Goal: Transaction & Acquisition: Book appointment/travel/reservation

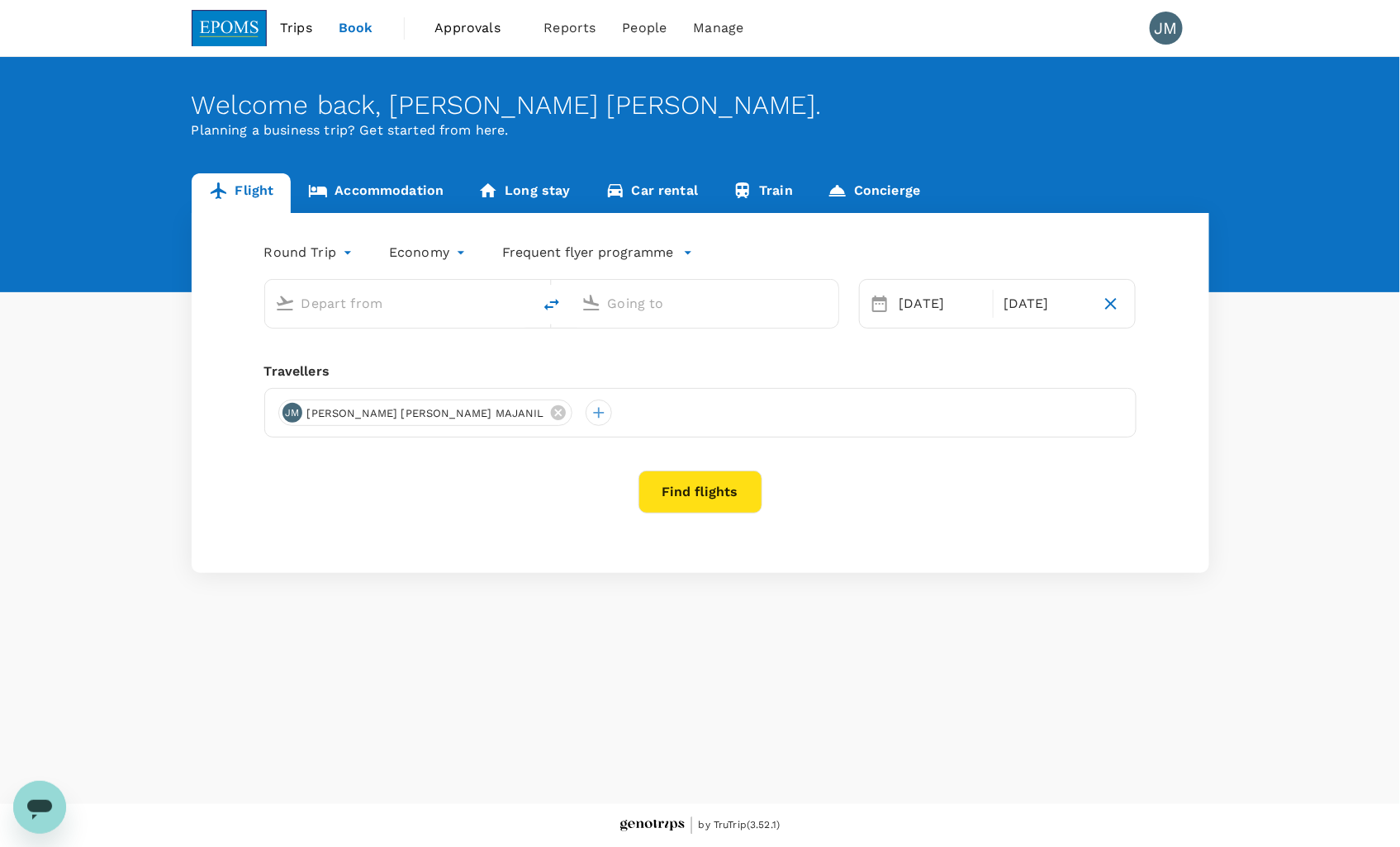
click at [381, 310] on input "text" at bounding box center [399, 303] width 196 height 25
click at [377, 306] on input "text" at bounding box center [399, 303] width 196 height 25
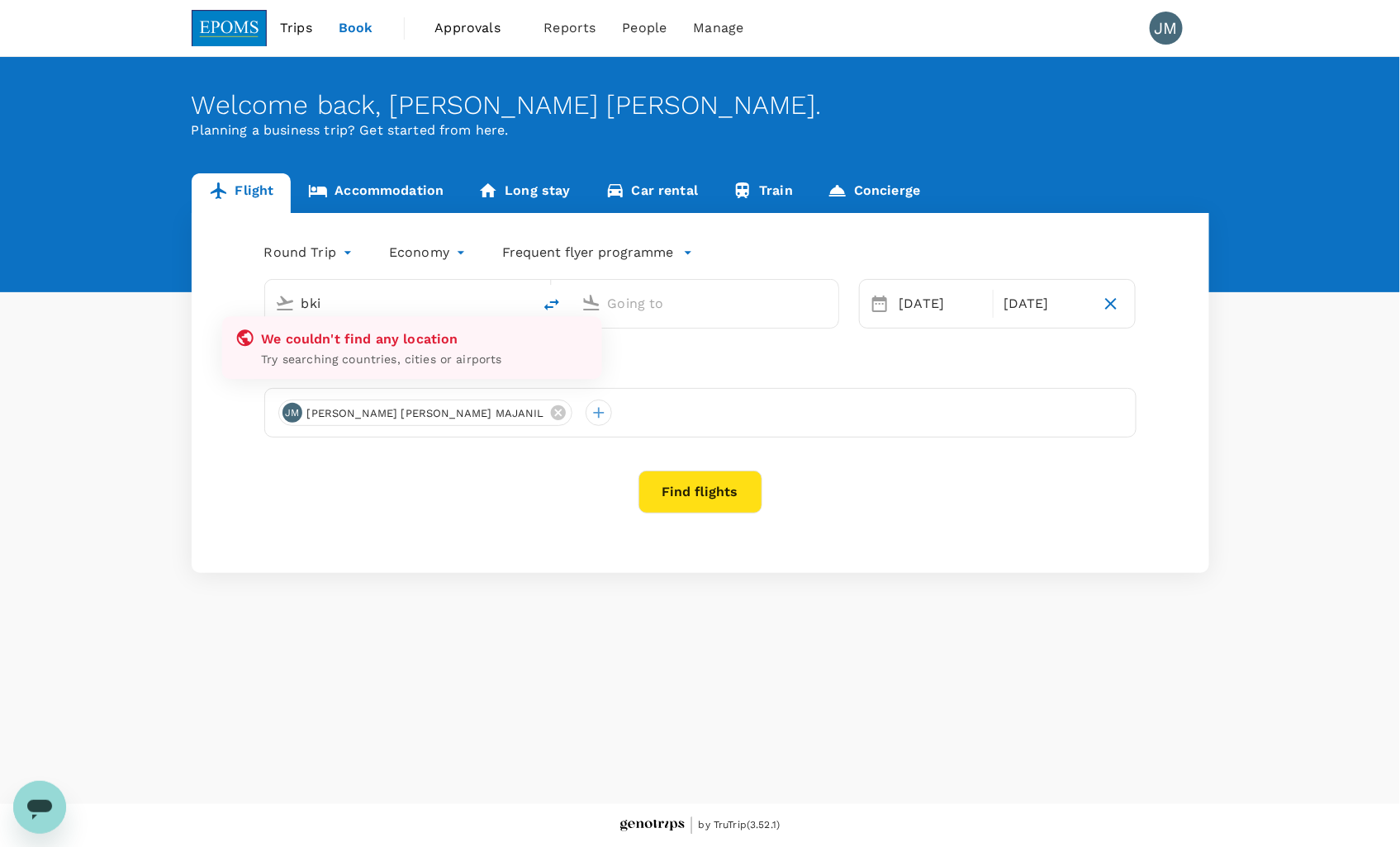
type input "bki"
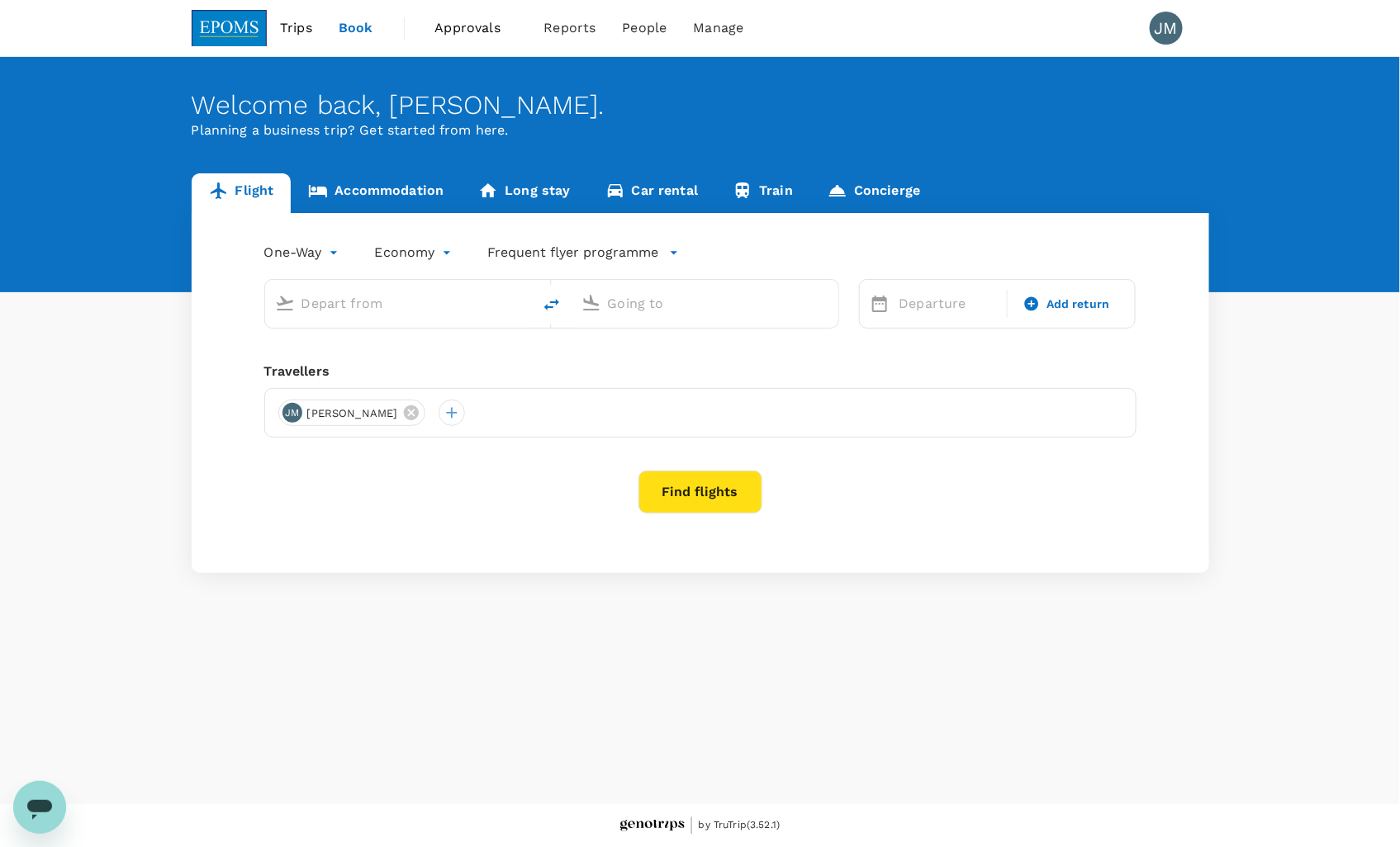
type input "roundtrip"
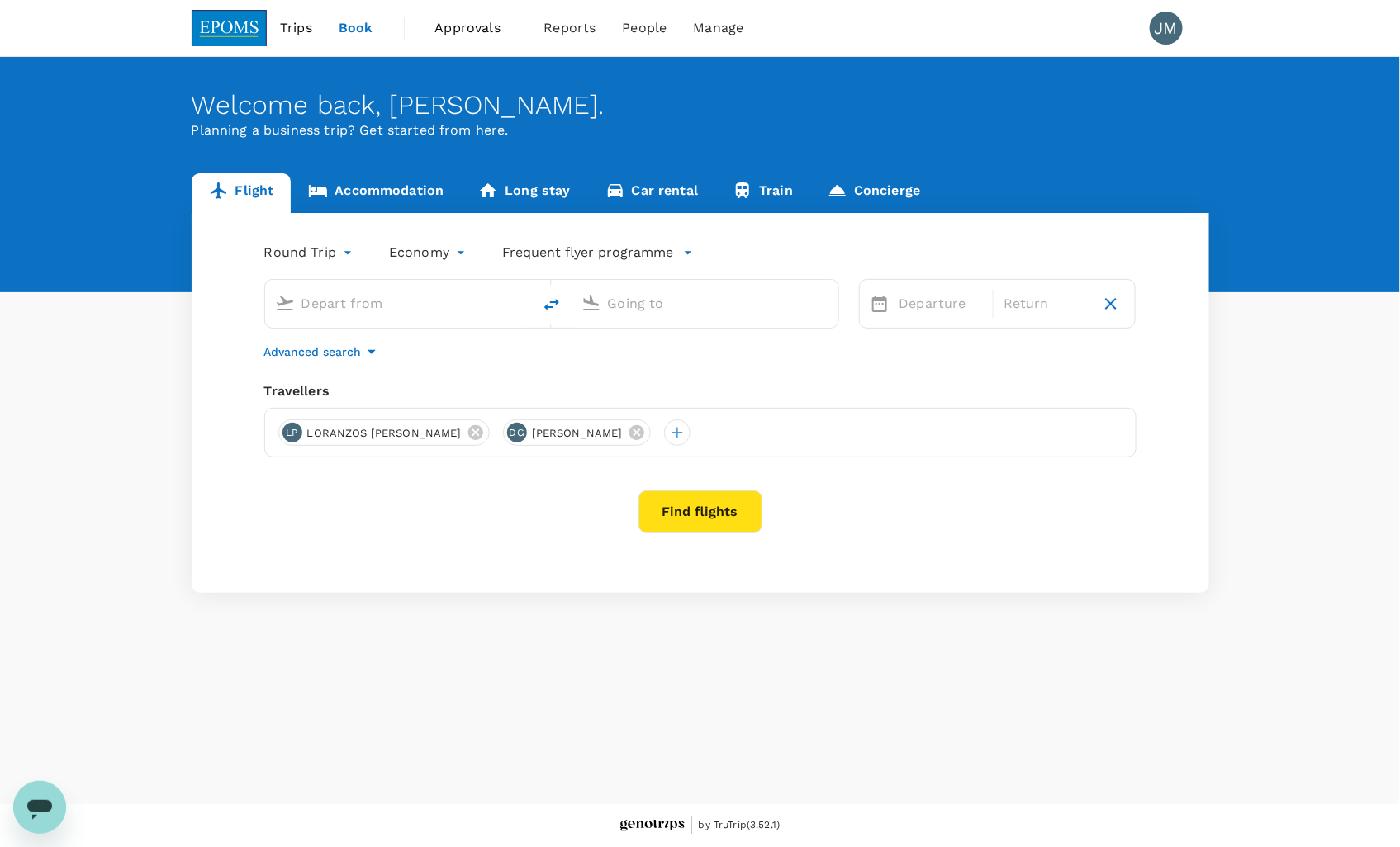
type input "Kota Kinabalu Intl (BKI)"
click at [466, 431] on icon at bounding box center [475, 432] width 18 height 18
click at [408, 438] on icon at bounding box center [411, 432] width 15 height 15
click at [661, 300] on input "Miri, [GEOGRAPHIC_DATA] (any)" at bounding box center [706, 303] width 196 height 25
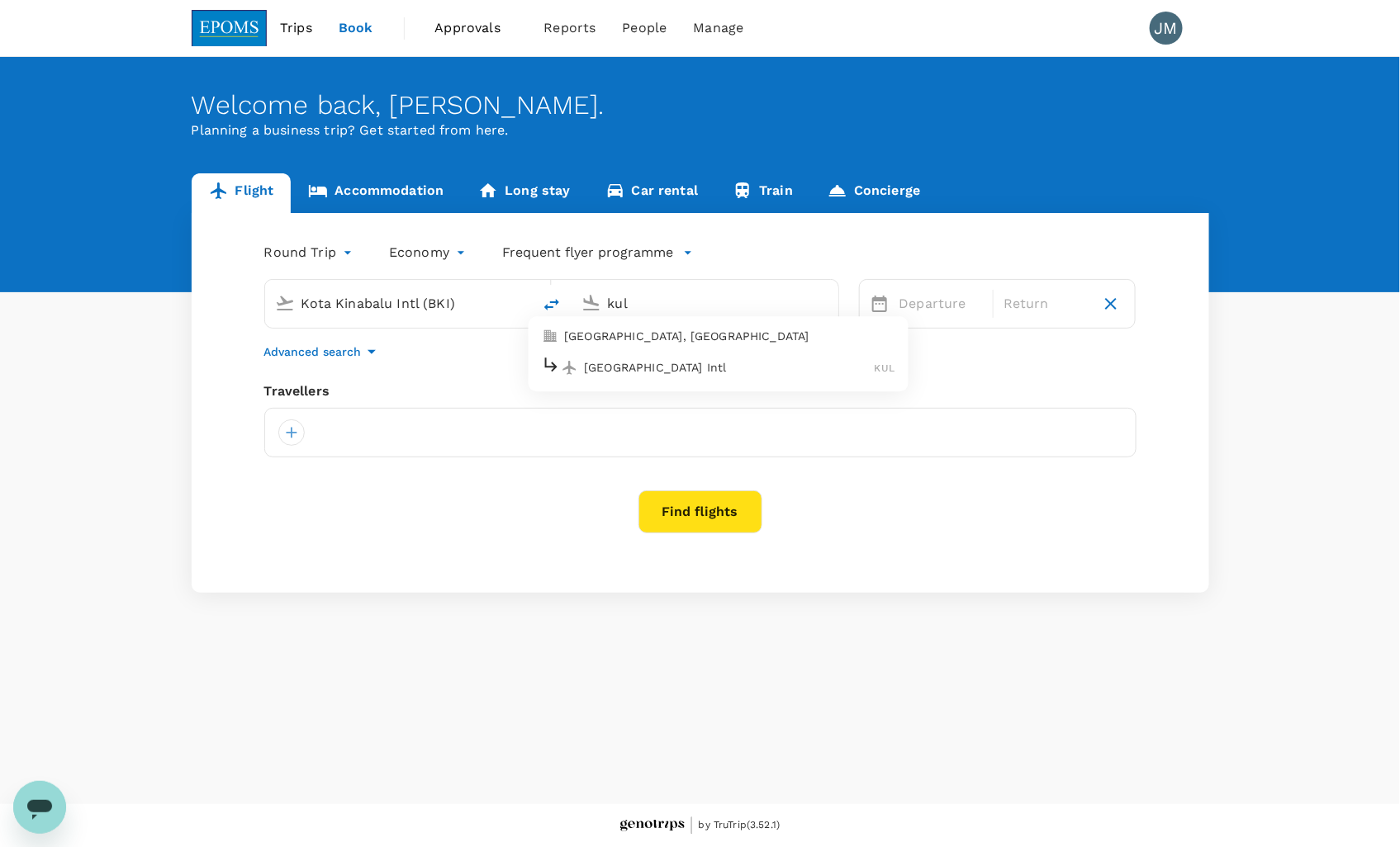
click at [722, 363] on p "[GEOGRAPHIC_DATA] Intl" at bounding box center [729, 368] width 290 height 17
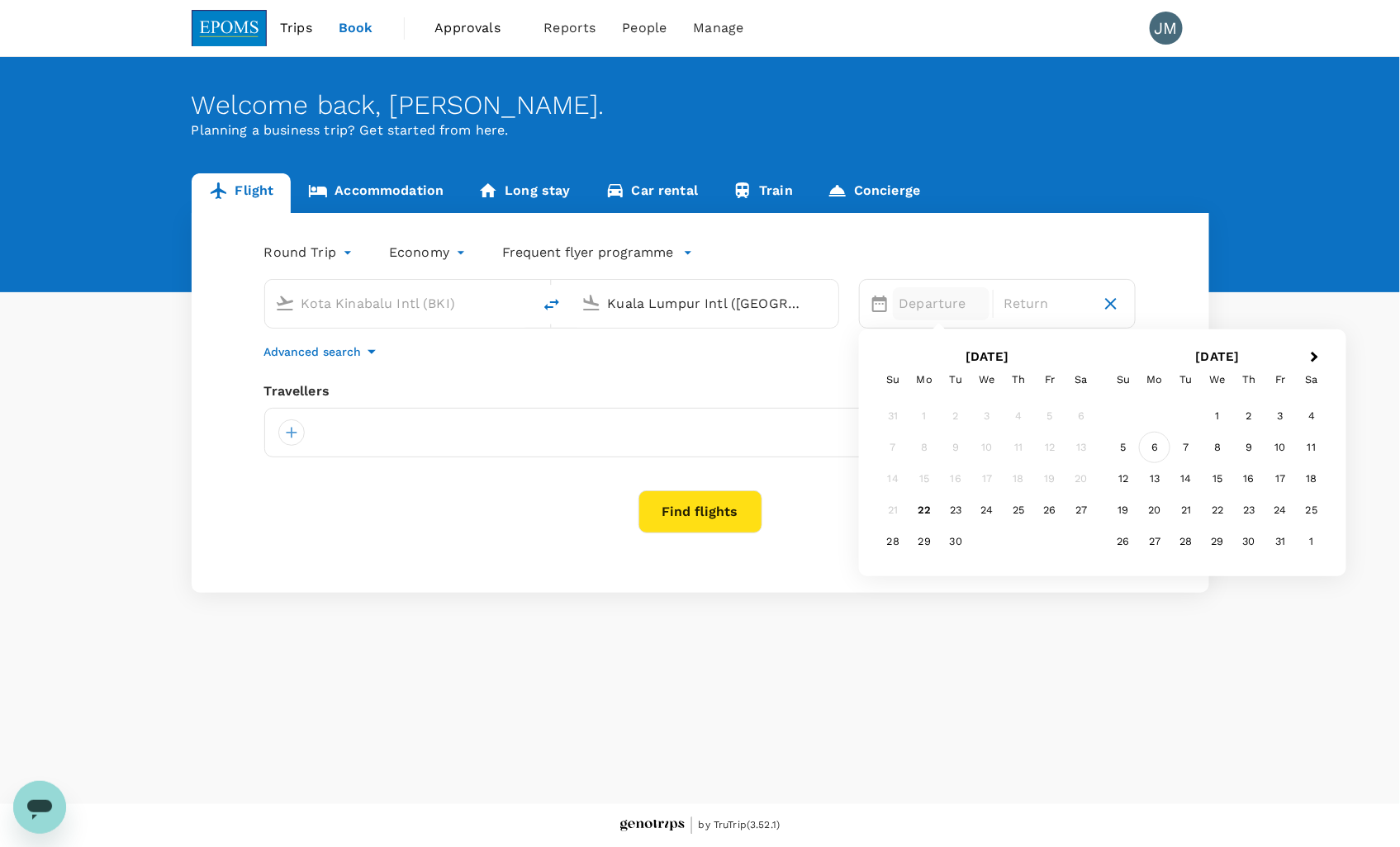
type input "Kuala Lumpur Intl ([GEOGRAPHIC_DATA])"
click at [1166, 450] on div "6" at bounding box center [1154, 448] width 32 height 32
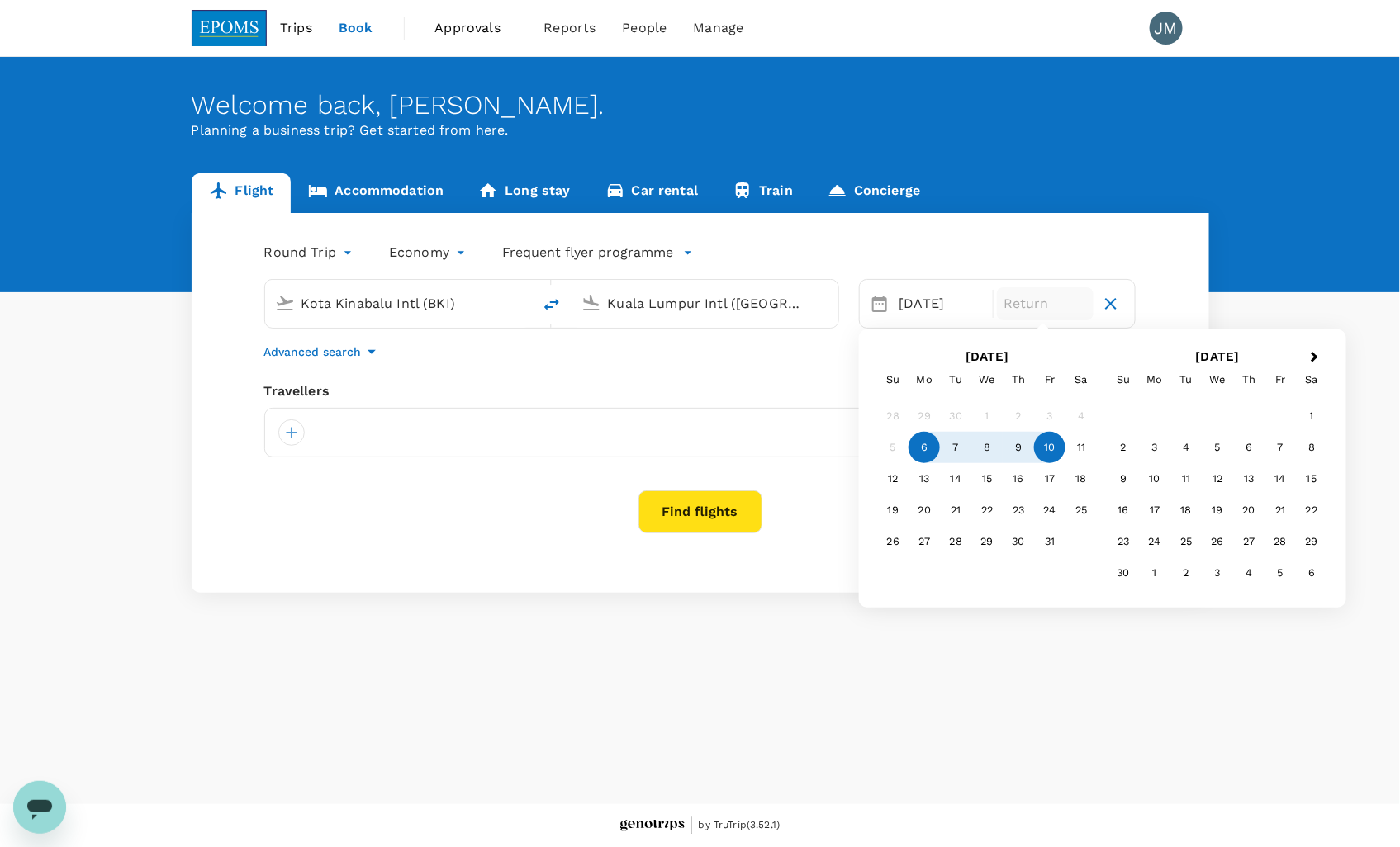
click at [1041, 451] on div "10" at bounding box center [1050, 448] width 32 height 32
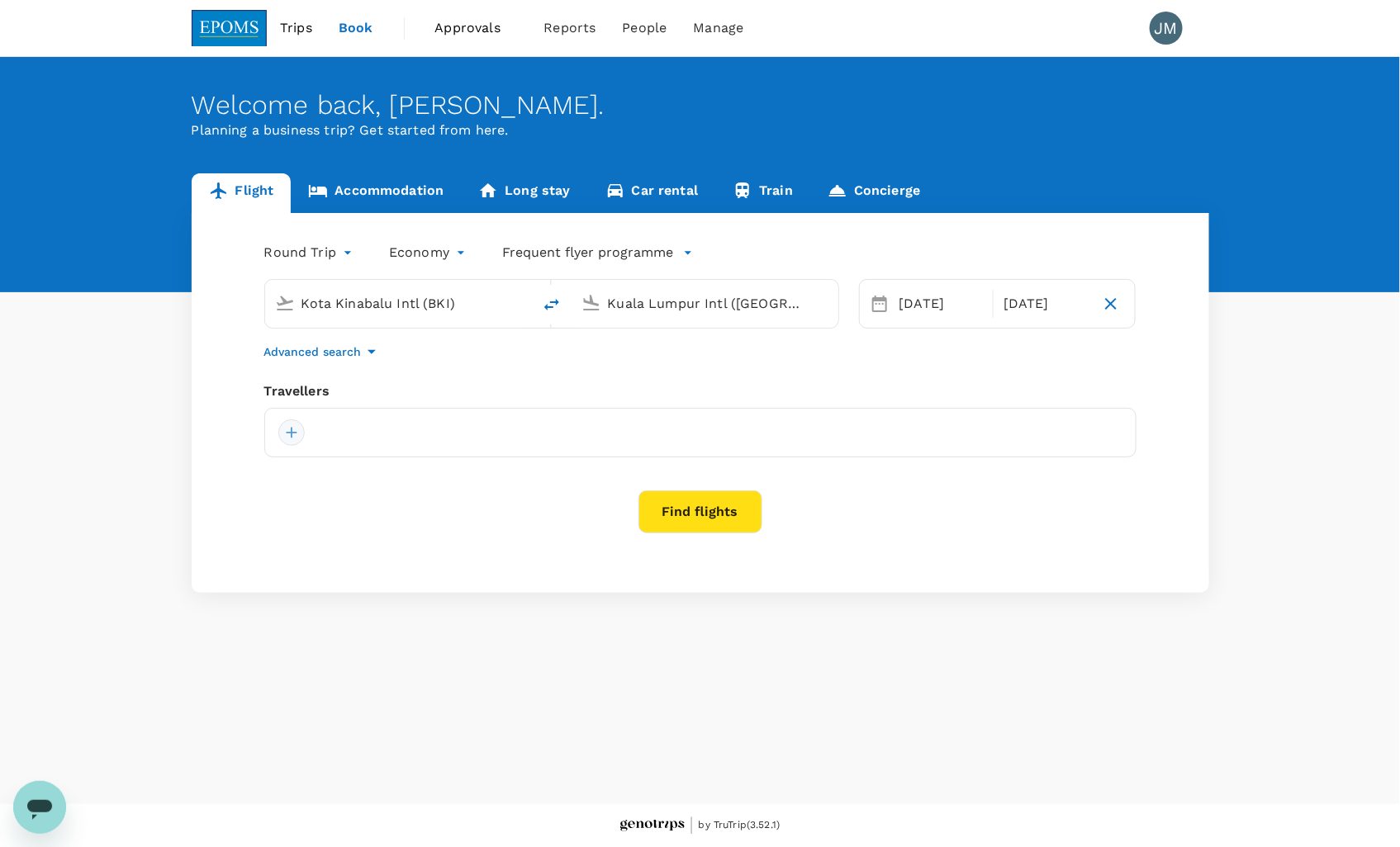
click at [286, 433] on div at bounding box center [291, 432] width 26 height 26
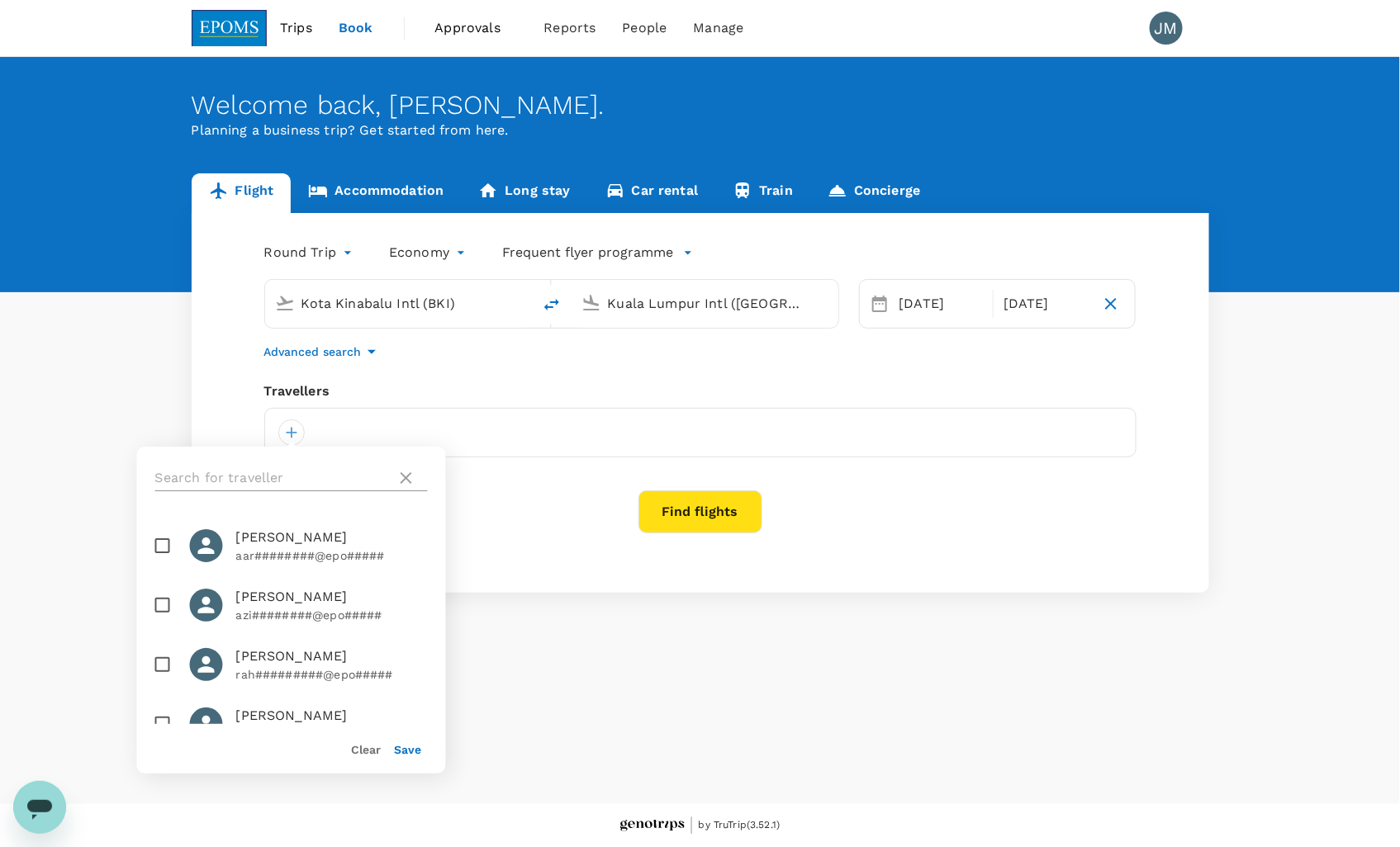
click at [286, 480] on input "text" at bounding box center [272, 478] width 234 height 26
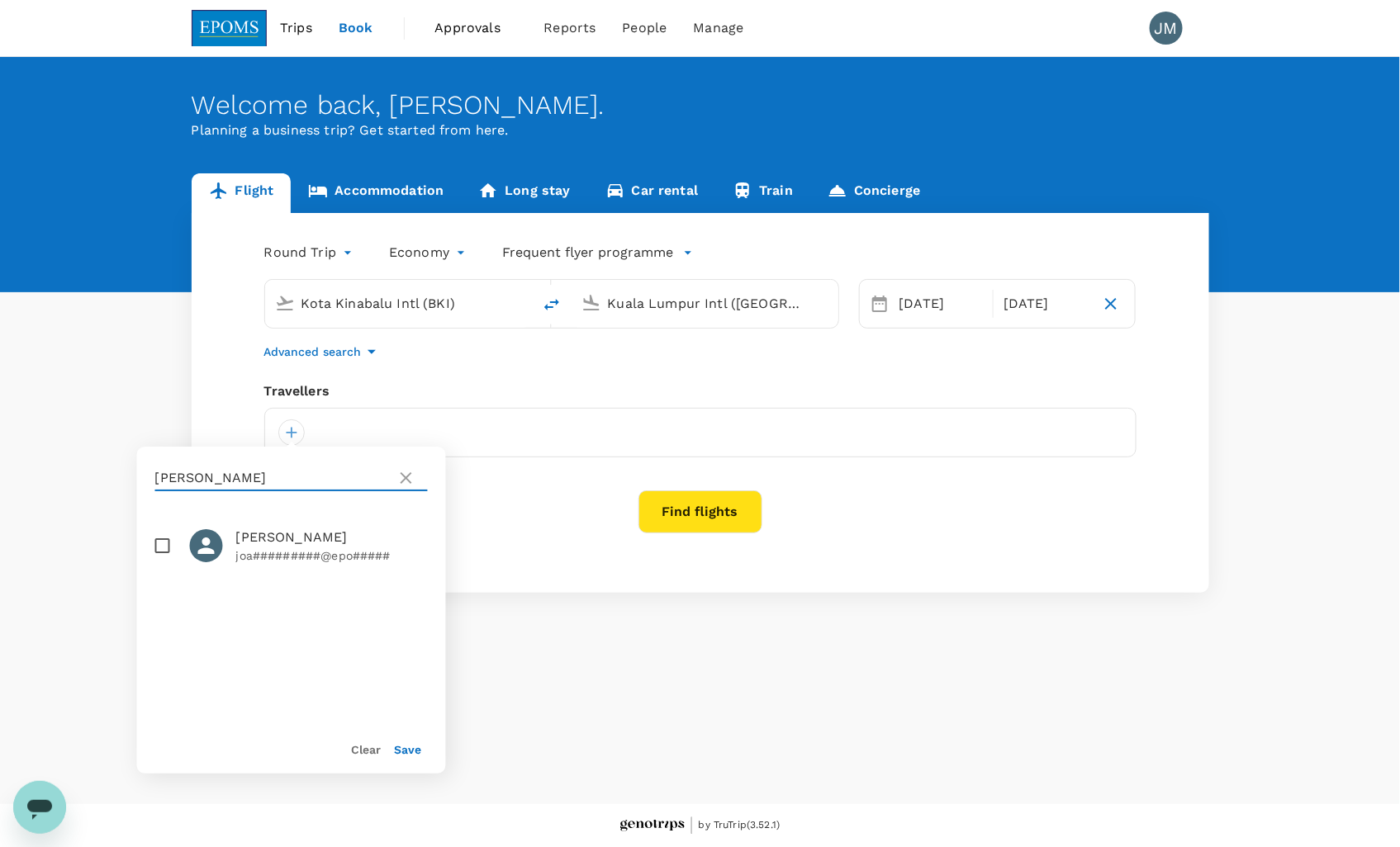
type input "joan"
click at [142, 543] on li "JOAN BARBARA MAJANIL joa#########@epo#####" at bounding box center [291, 546] width 309 height 60
click at [151, 545] on input "checkbox" at bounding box center [163, 546] width 35 height 35
click at [155, 549] on input "checkbox" at bounding box center [163, 546] width 35 height 35
checkbox input "true"
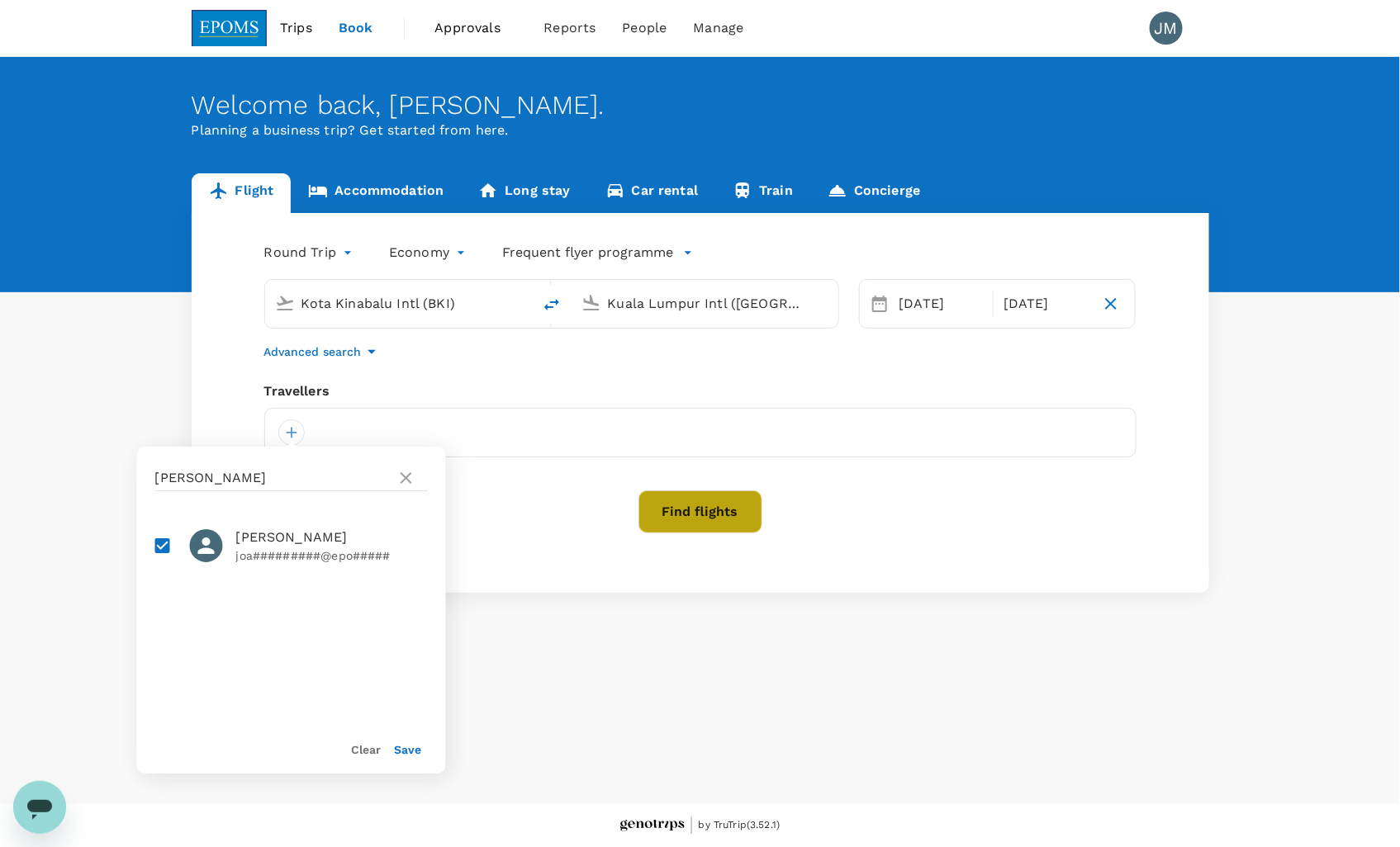
click at [651, 504] on button "Find flights" at bounding box center [701, 512] width 124 height 43
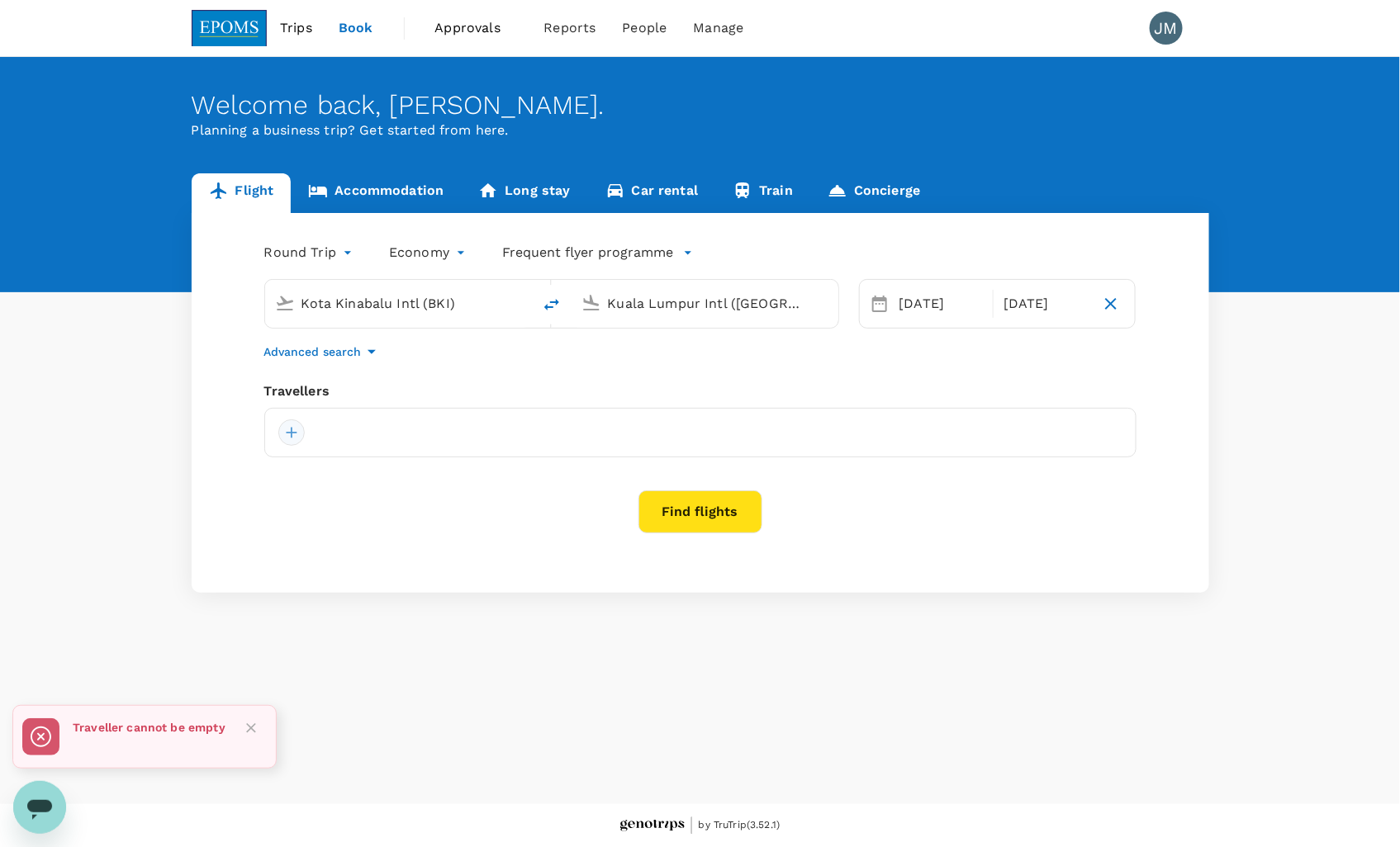
click at [286, 434] on div at bounding box center [291, 432] width 26 height 26
click at [257, 545] on span "[PERSON_NAME] [PERSON_NAME] MAJANIL" at bounding box center [332, 537] width 192 height 20
checkbox input "false"
click at [418, 758] on div "Save" at bounding box center [402, 743] width 40 height 33
click at [404, 748] on button "Save" at bounding box center [408, 749] width 27 height 13
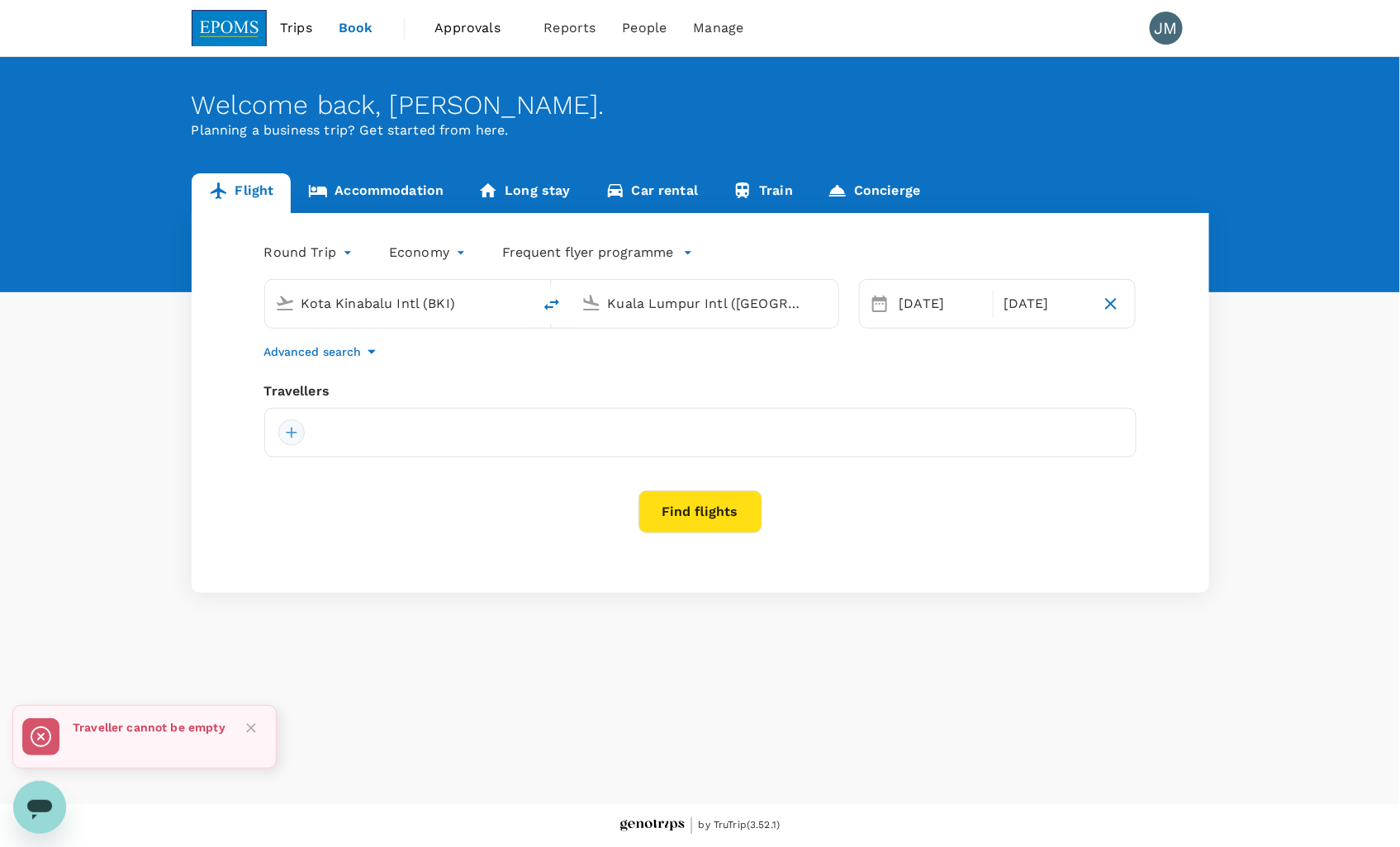
click at [295, 424] on div at bounding box center [291, 432] width 26 height 26
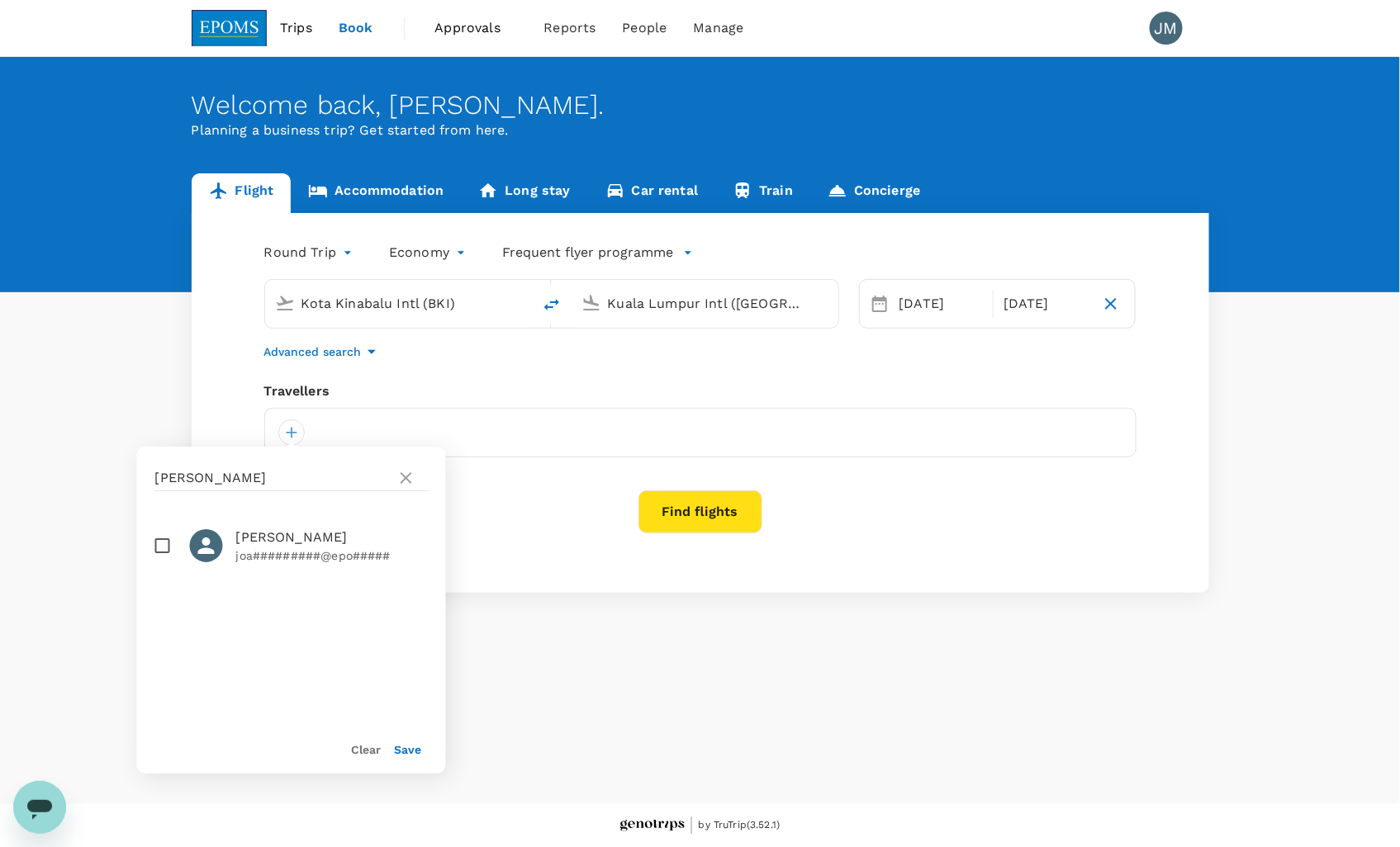
click at [159, 545] on input "checkbox" at bounding box center [163, 546] width 35 height 35
checkbox input "true"
click at [407, 745] on button "Save" at bounding box center [408, 749] width 27 height 13
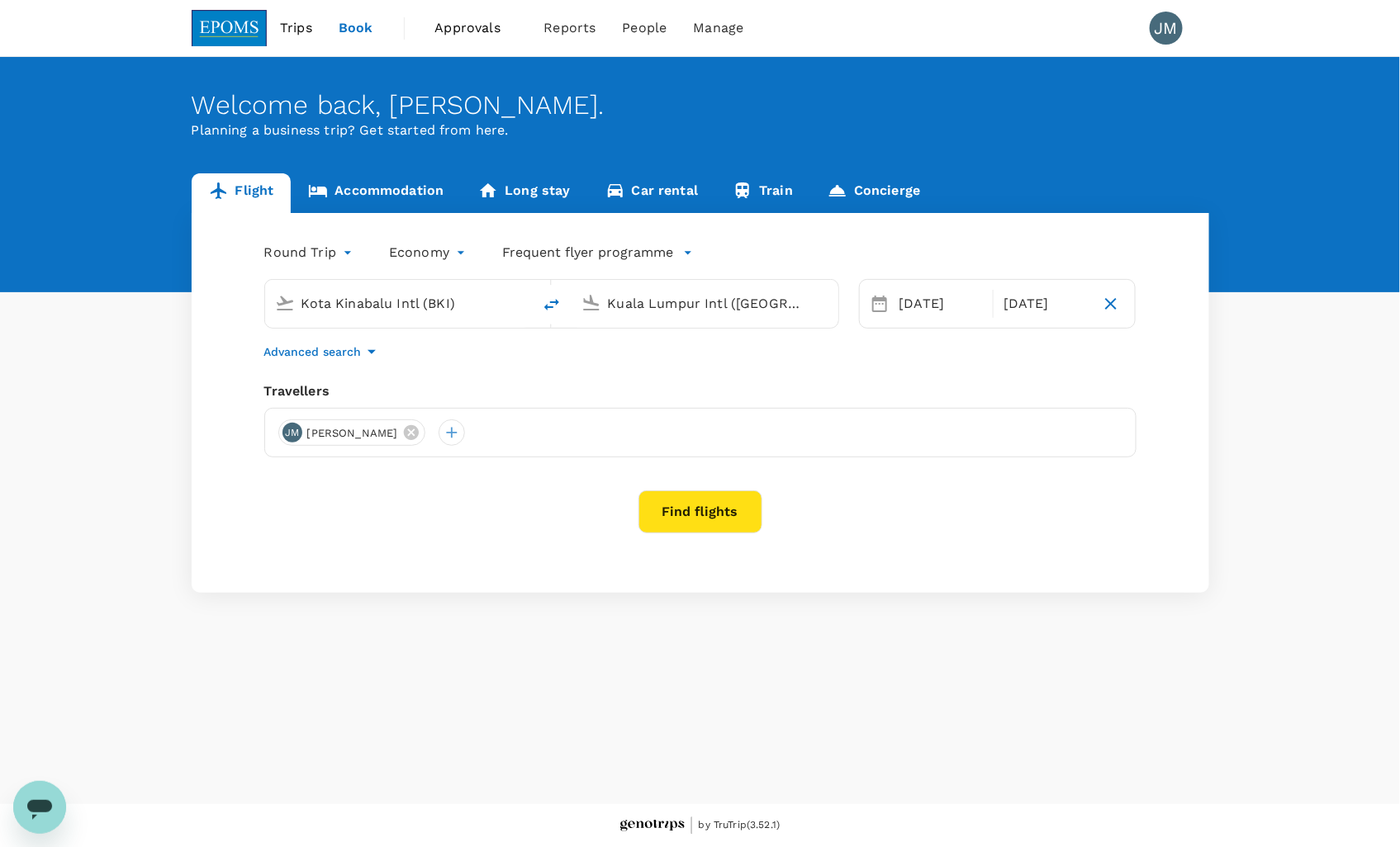
click at [705, 516] on button "Find flights" at bounding box center [701, 512] width 124 height 43
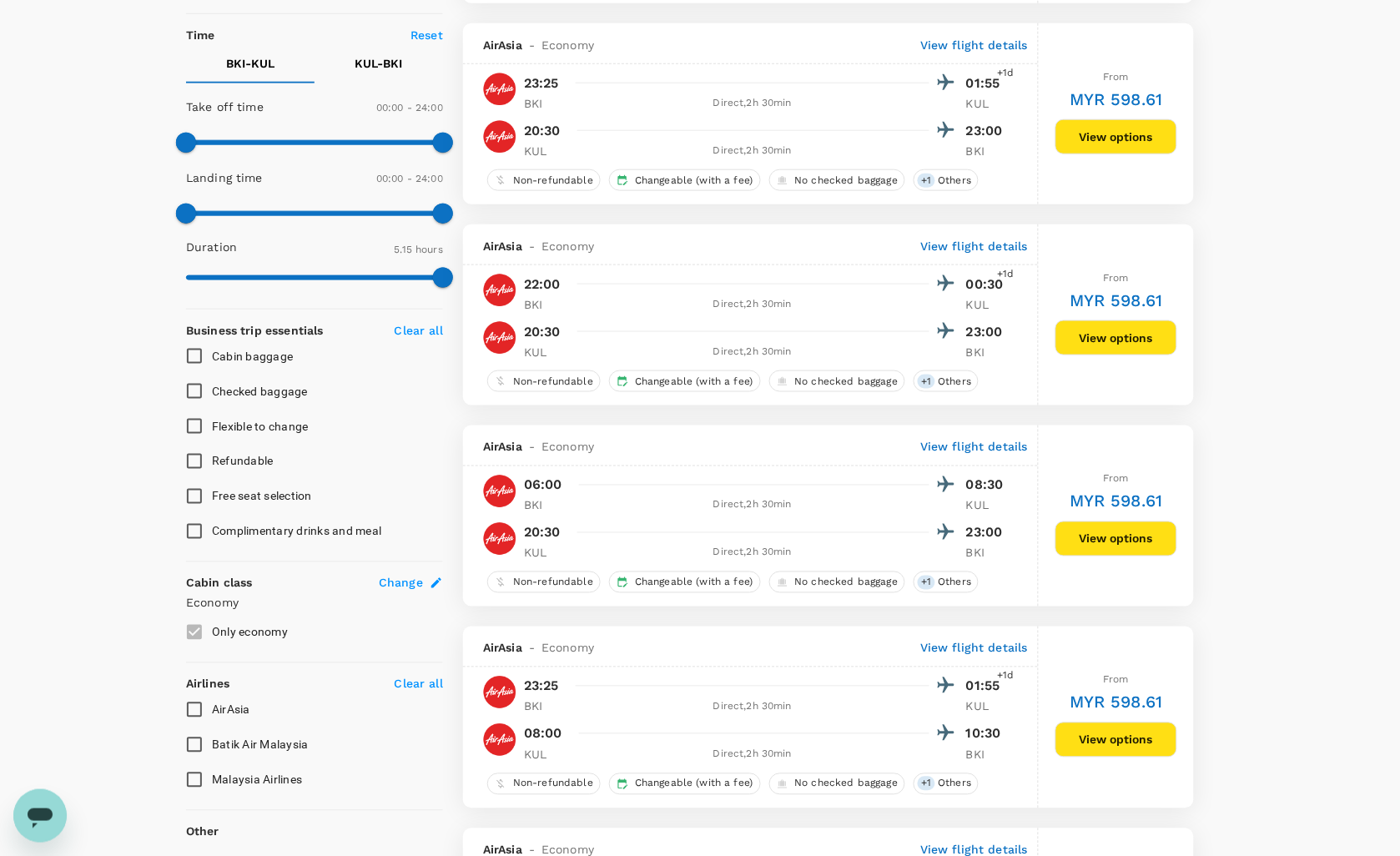
scroll to position [371, 0]
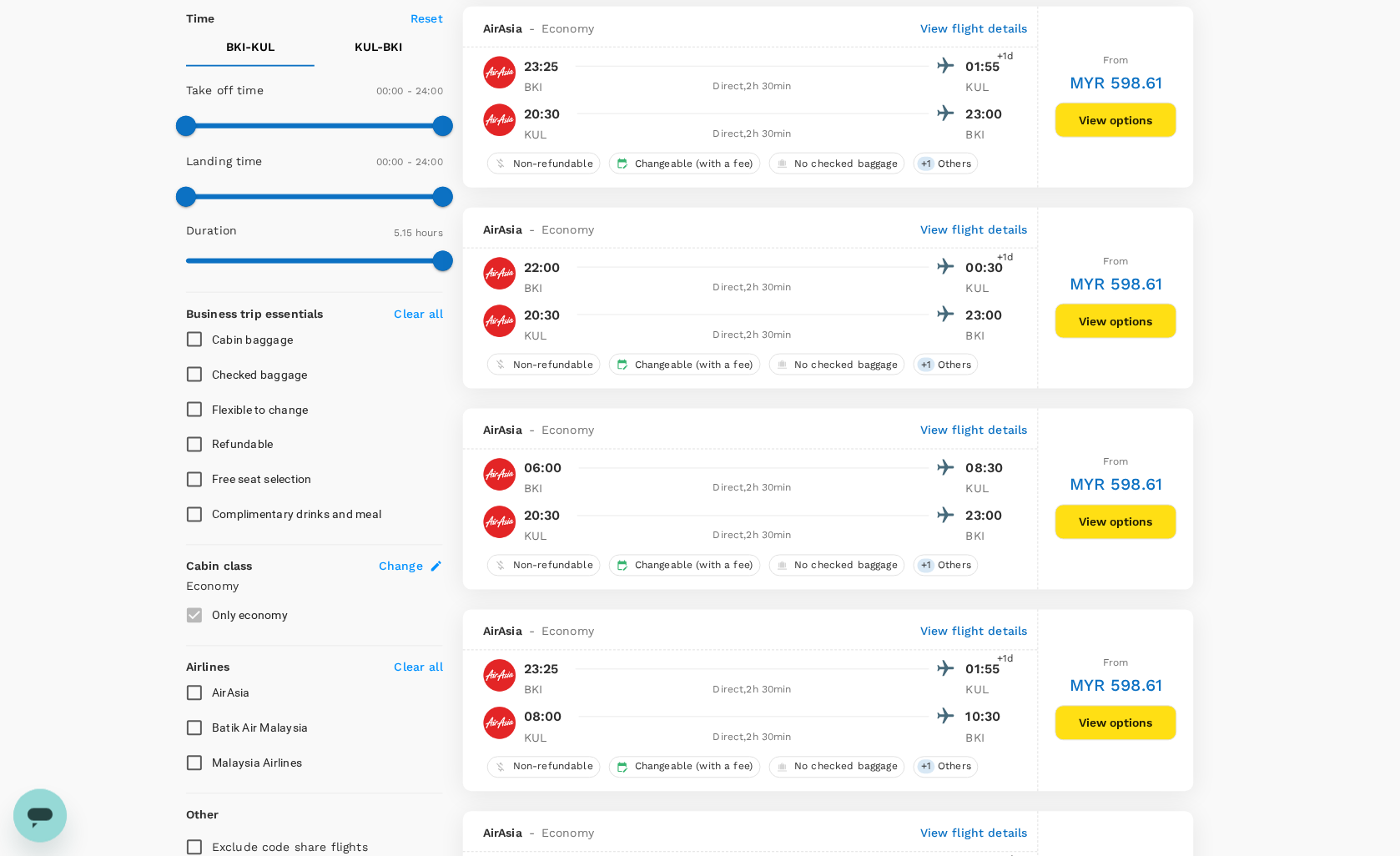
click at [198, 757] on input "Malaysia Airlines" at bounding box center [194, 764] width 35 height 35
checkbox input "true"
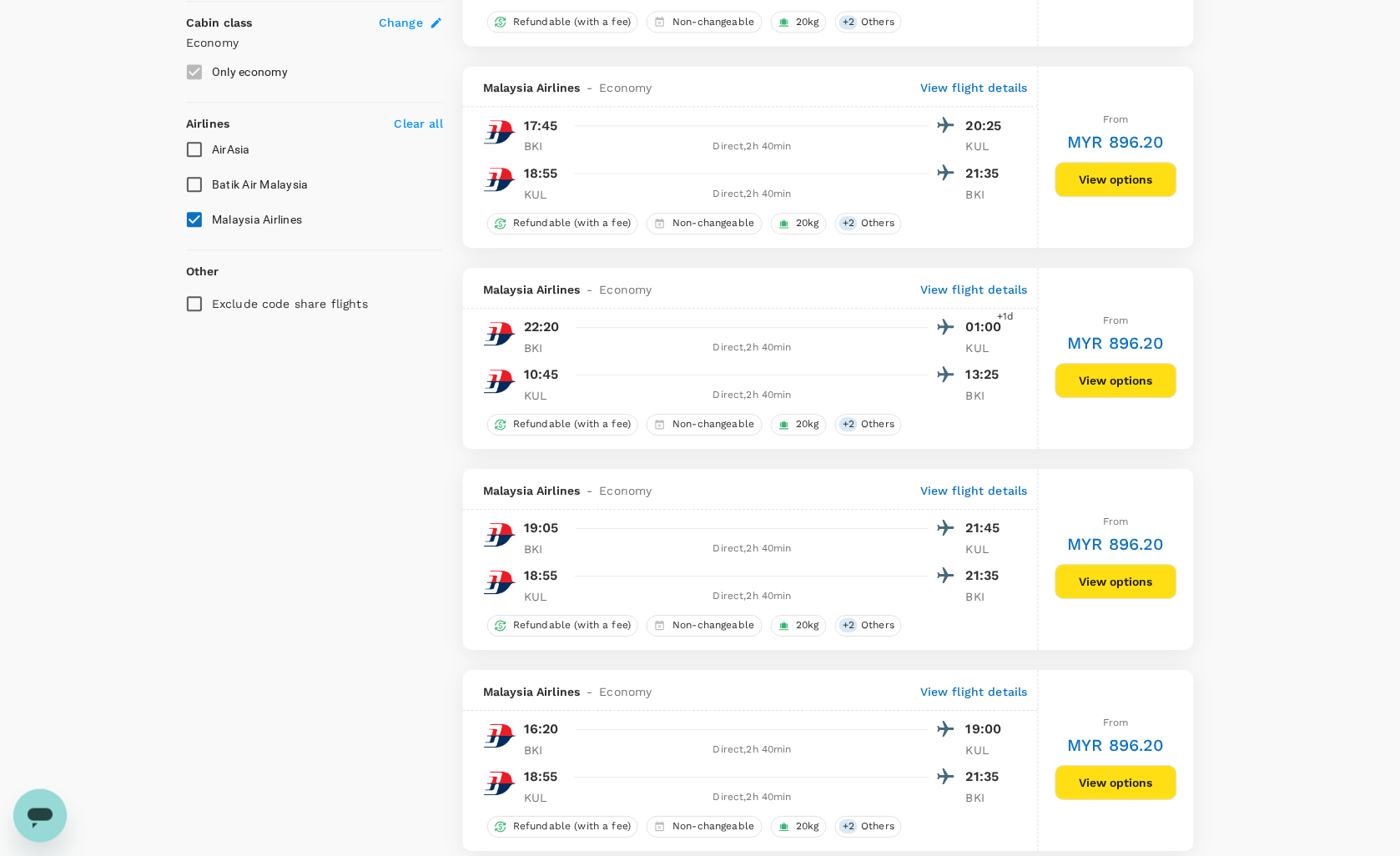
scroll to position [0, 0]
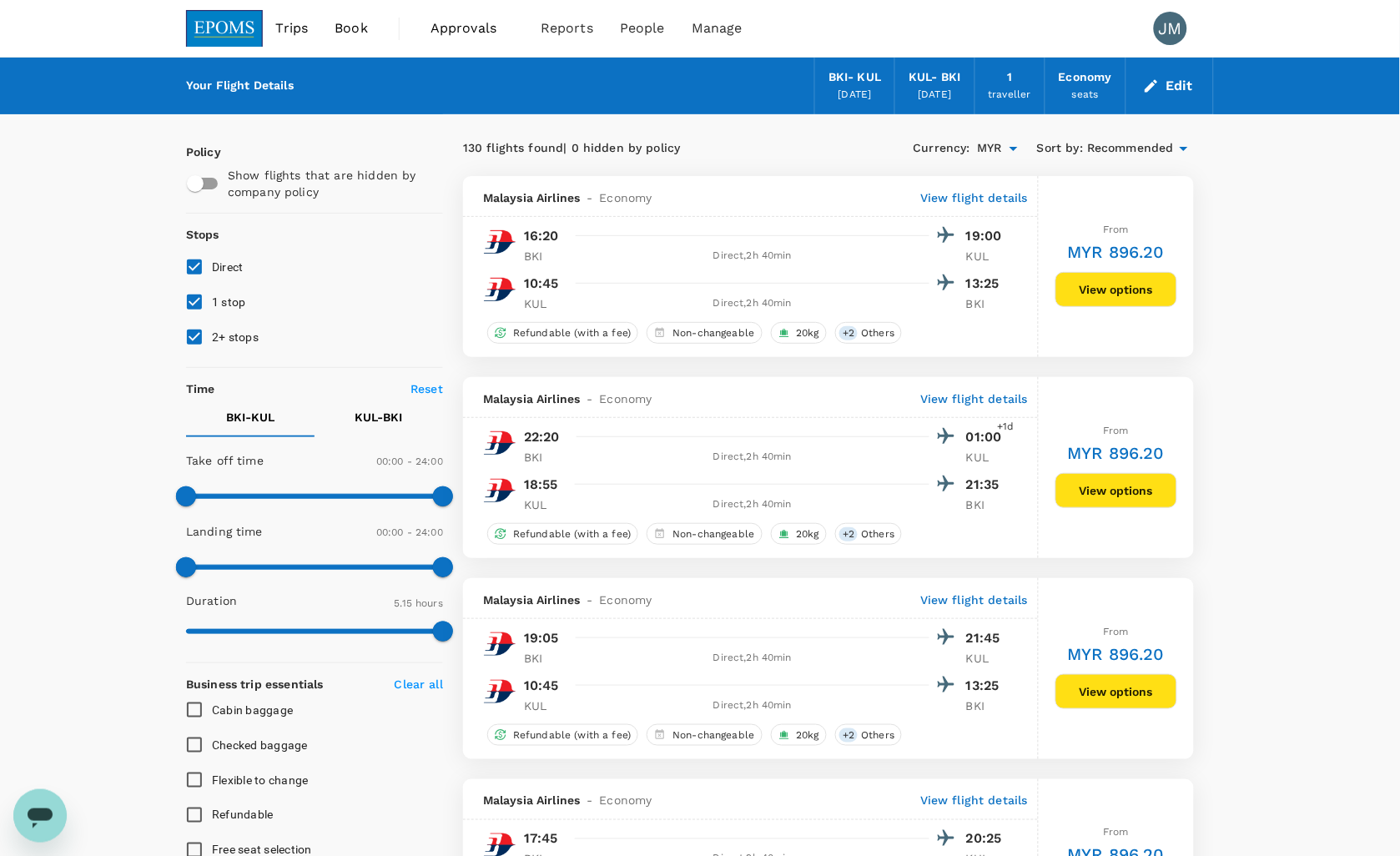
click at [193, 304] on input "1 stop" at bounding box center [194, 302] width 35 height 35
checkbox input "false"
click at [190, 334] on input "2+ stops" at bounding box center [194, 337] width 35 height 35
checkbox input "false"
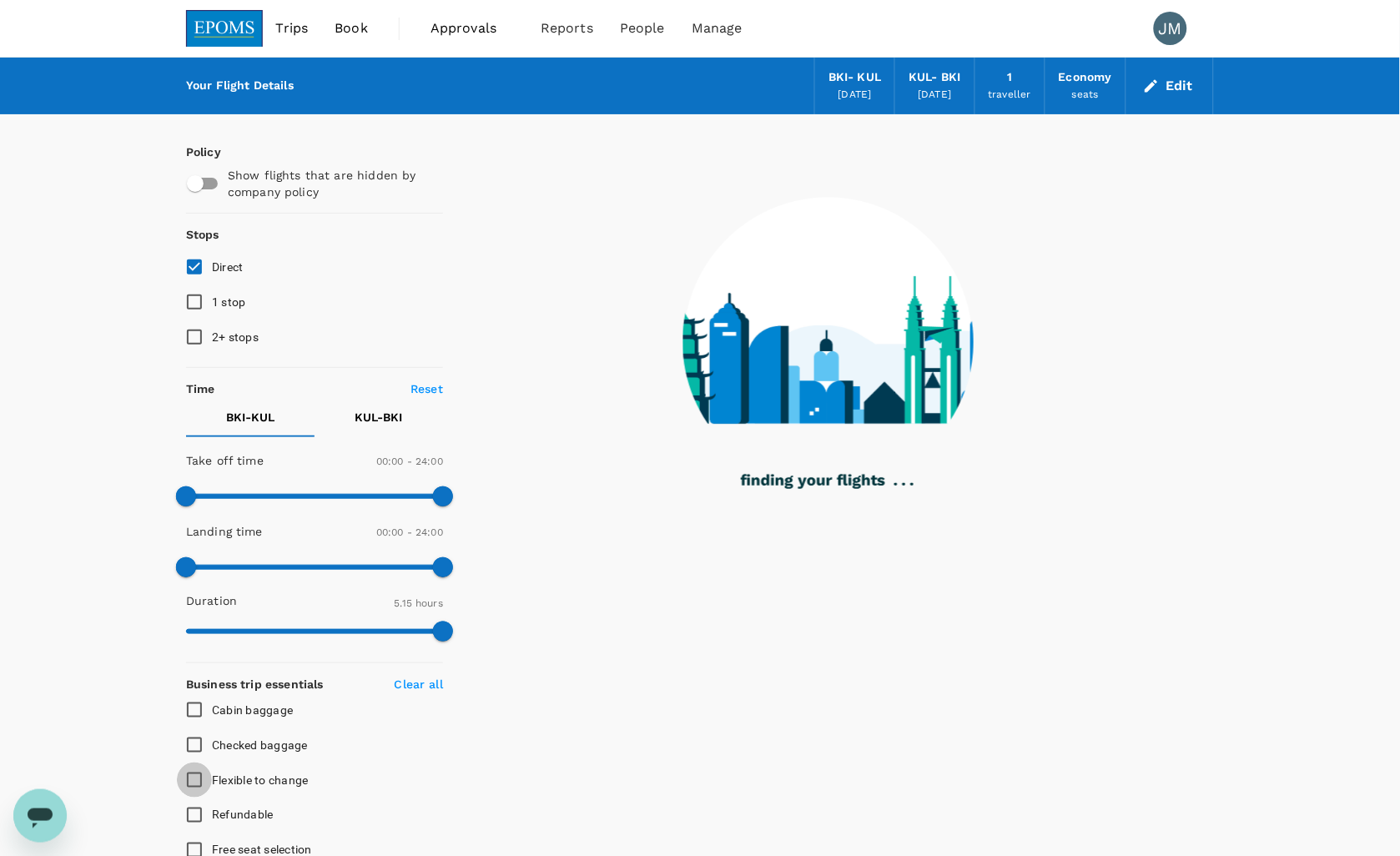
click at [198, 779] on input "Flexible to change" at bounding box center [194, 781] width 35 height 35
checkbox input "true"
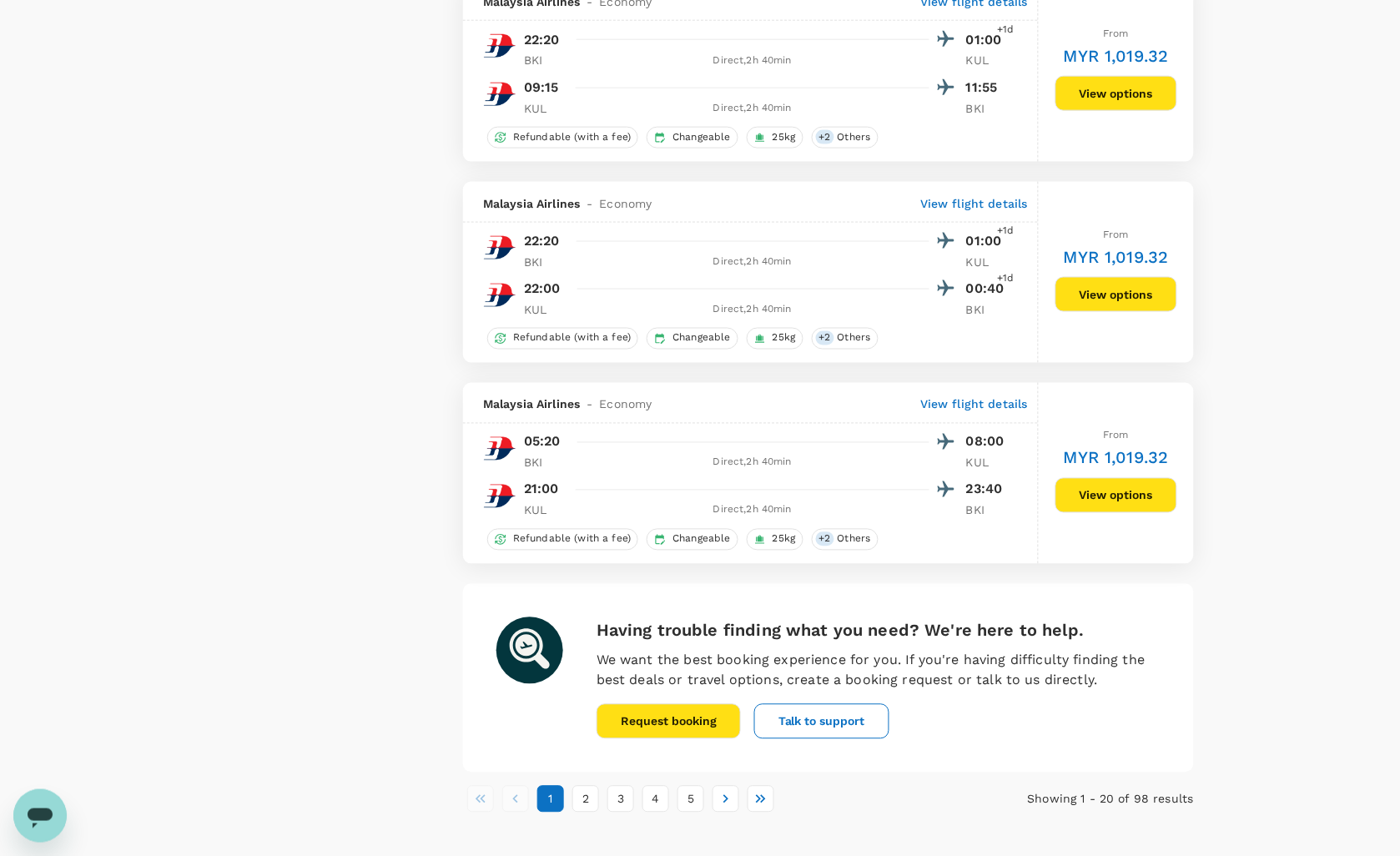
scroll to position [3683, 0]
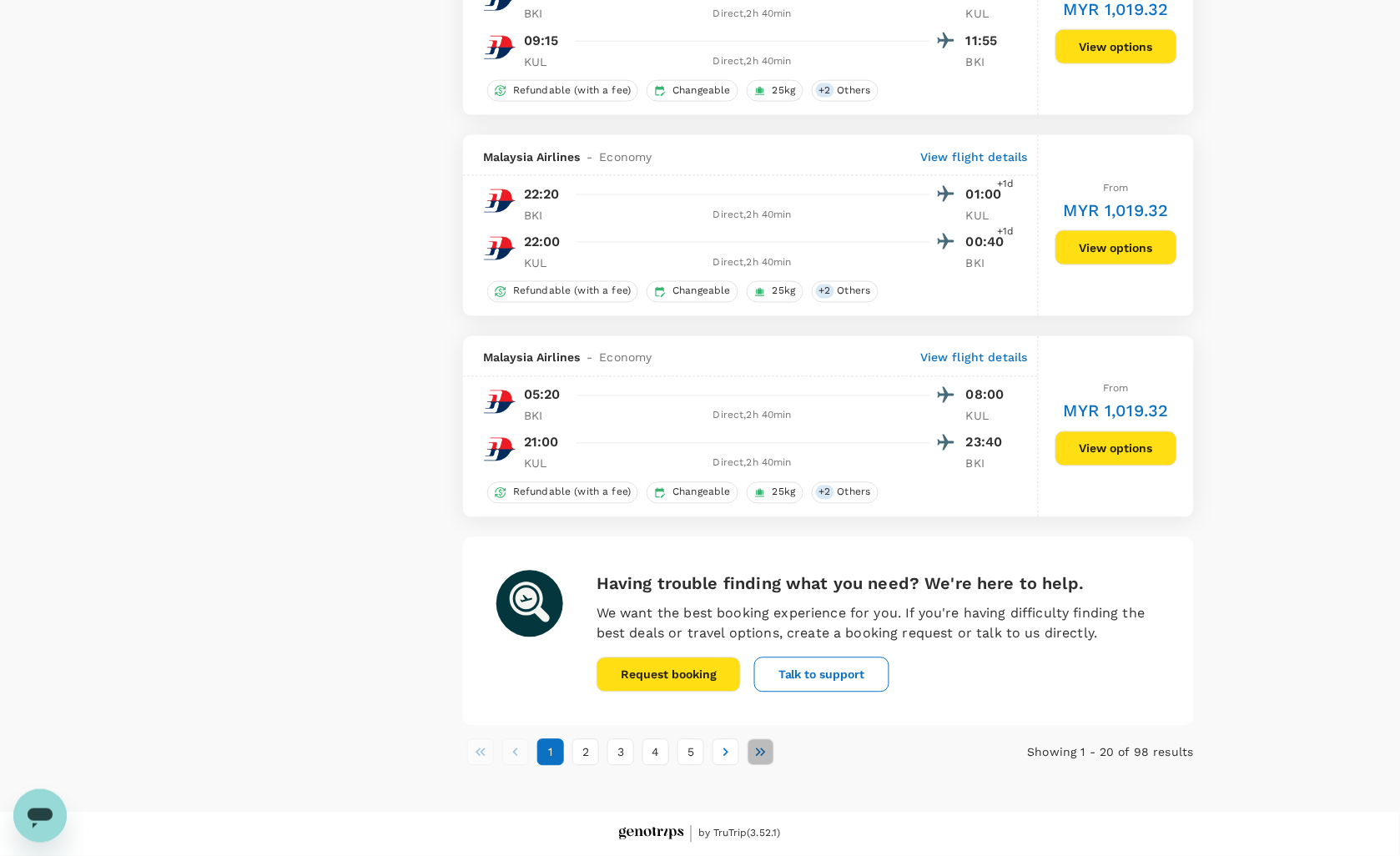
click at [749, 752] on button "Go to last page" at bounding box center [761, 753] width 27 height 27
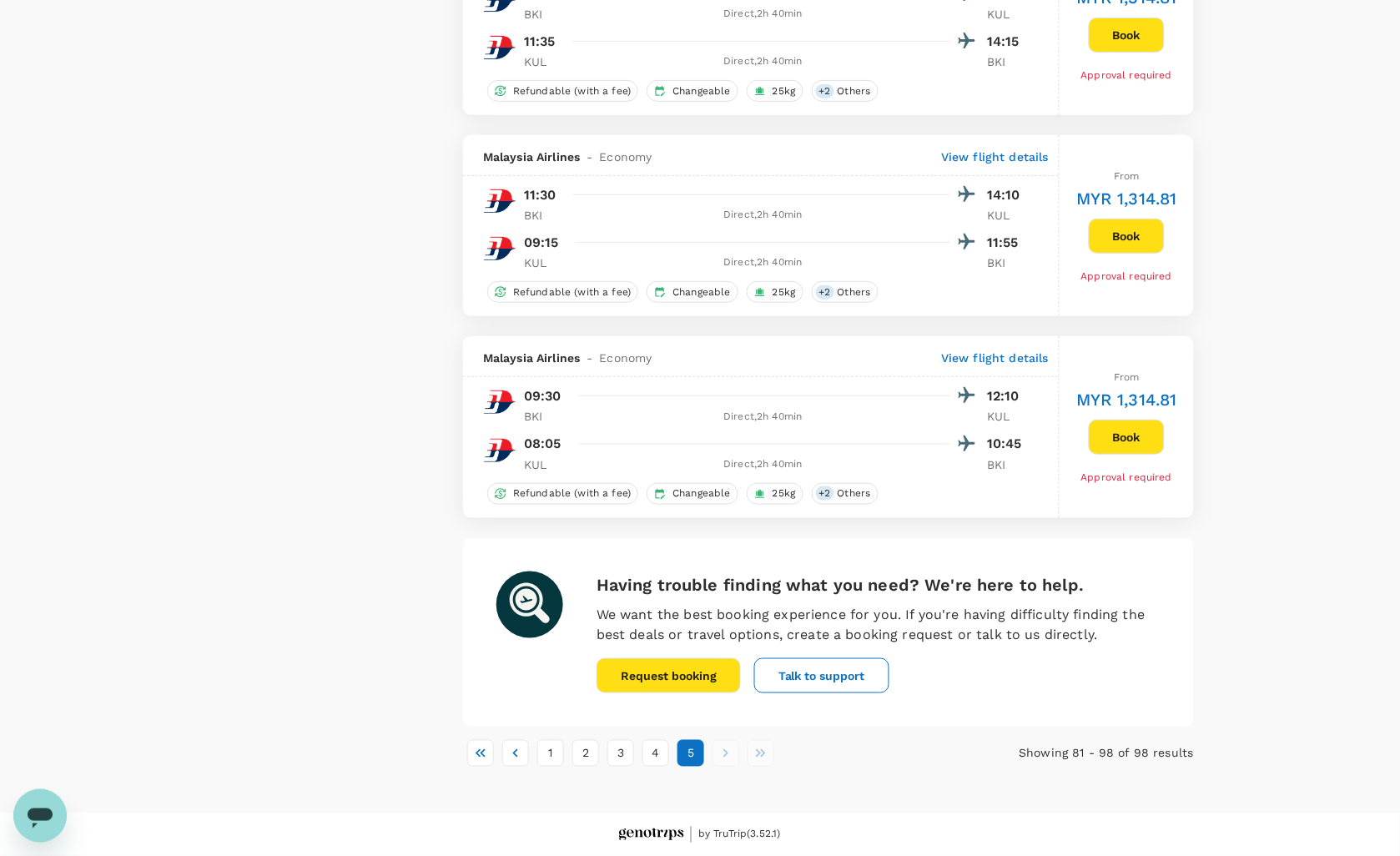
scroll to position [3278, 0]
click at [719, 756] on li "pagination navigation" at bounding box center [726, 753] width 35 height 27
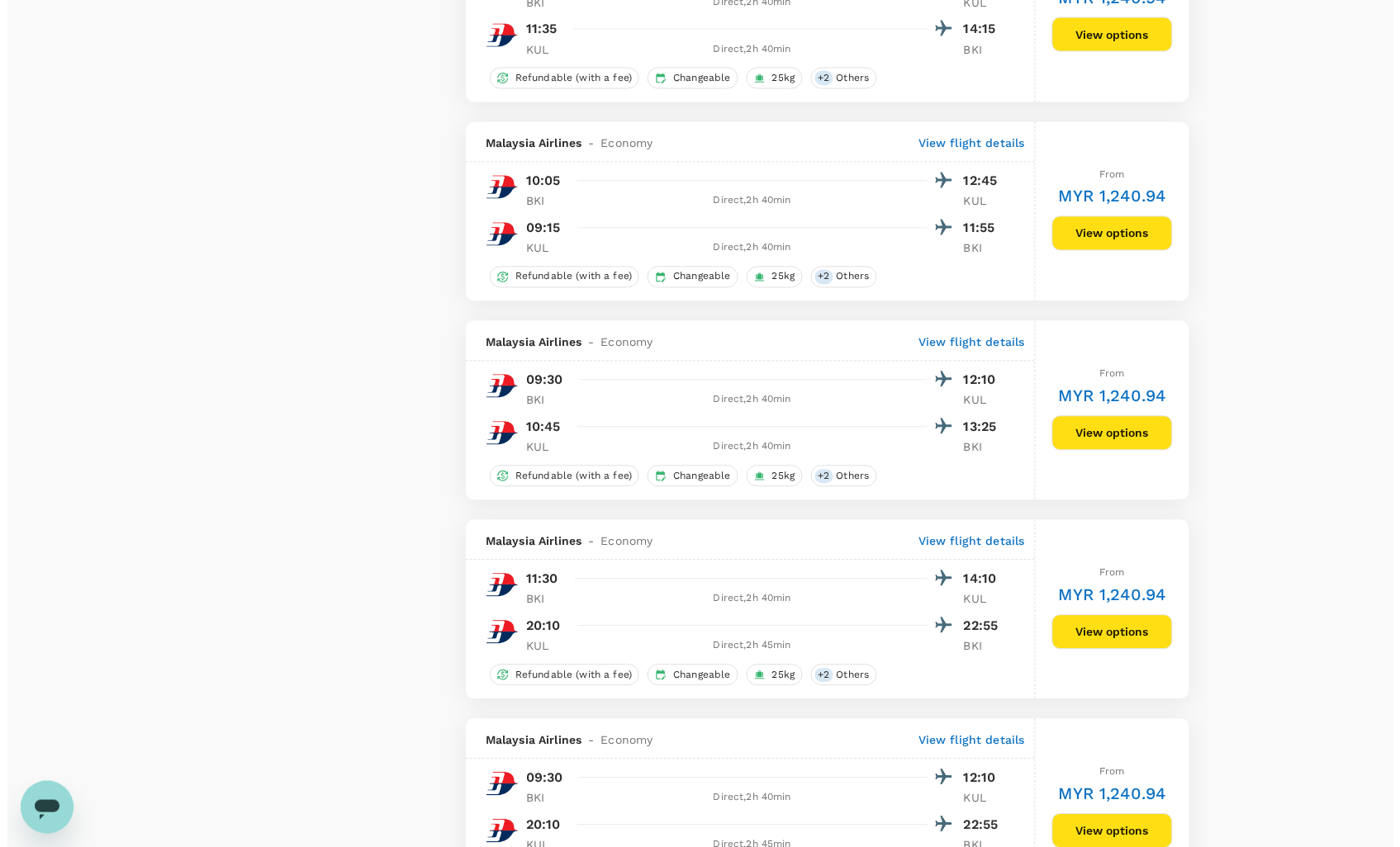
scroll to position [2235, 0]
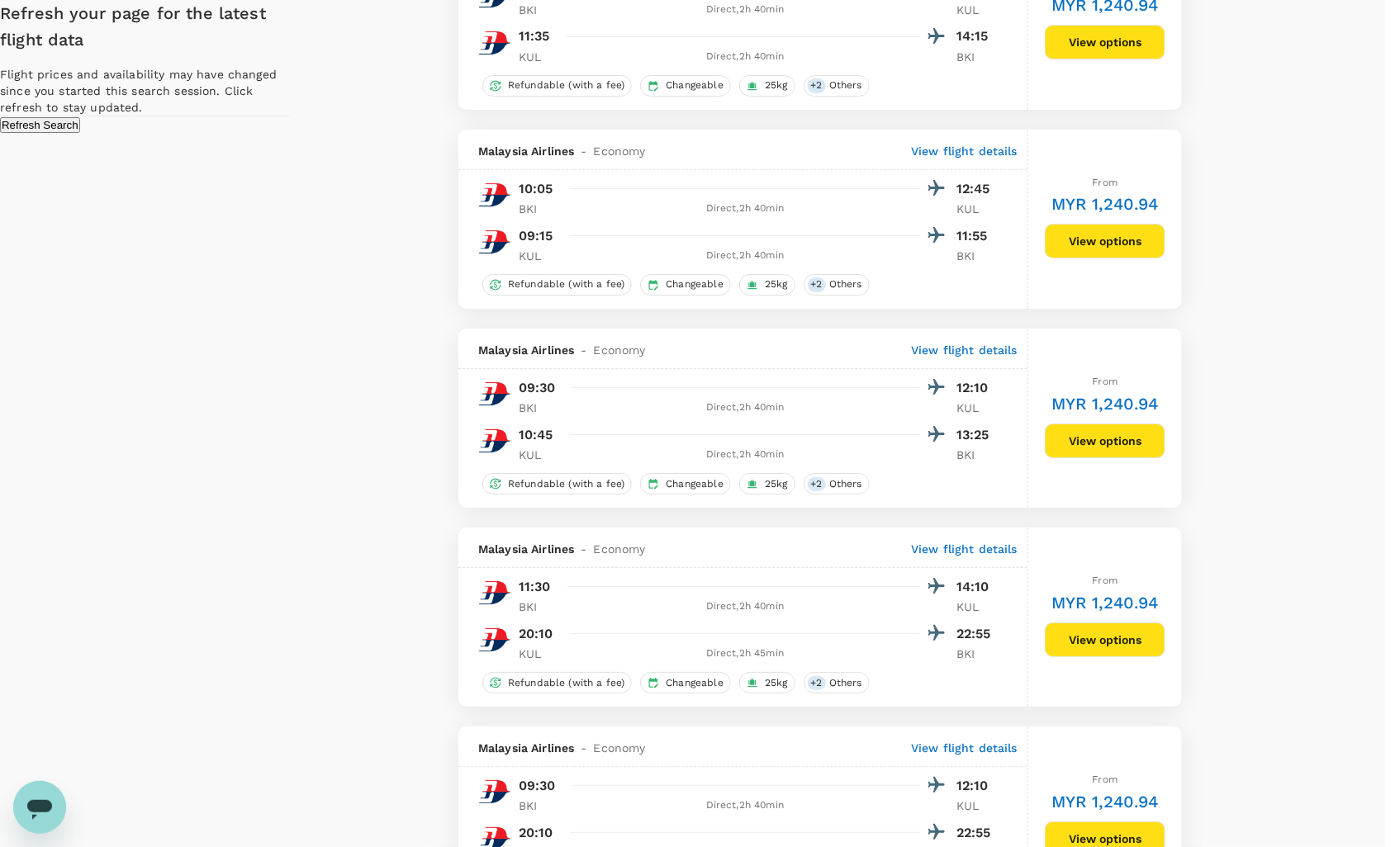
click at [80, 133] on button "Refresh Search" at bounding box center [40, 125] width 80 height 16
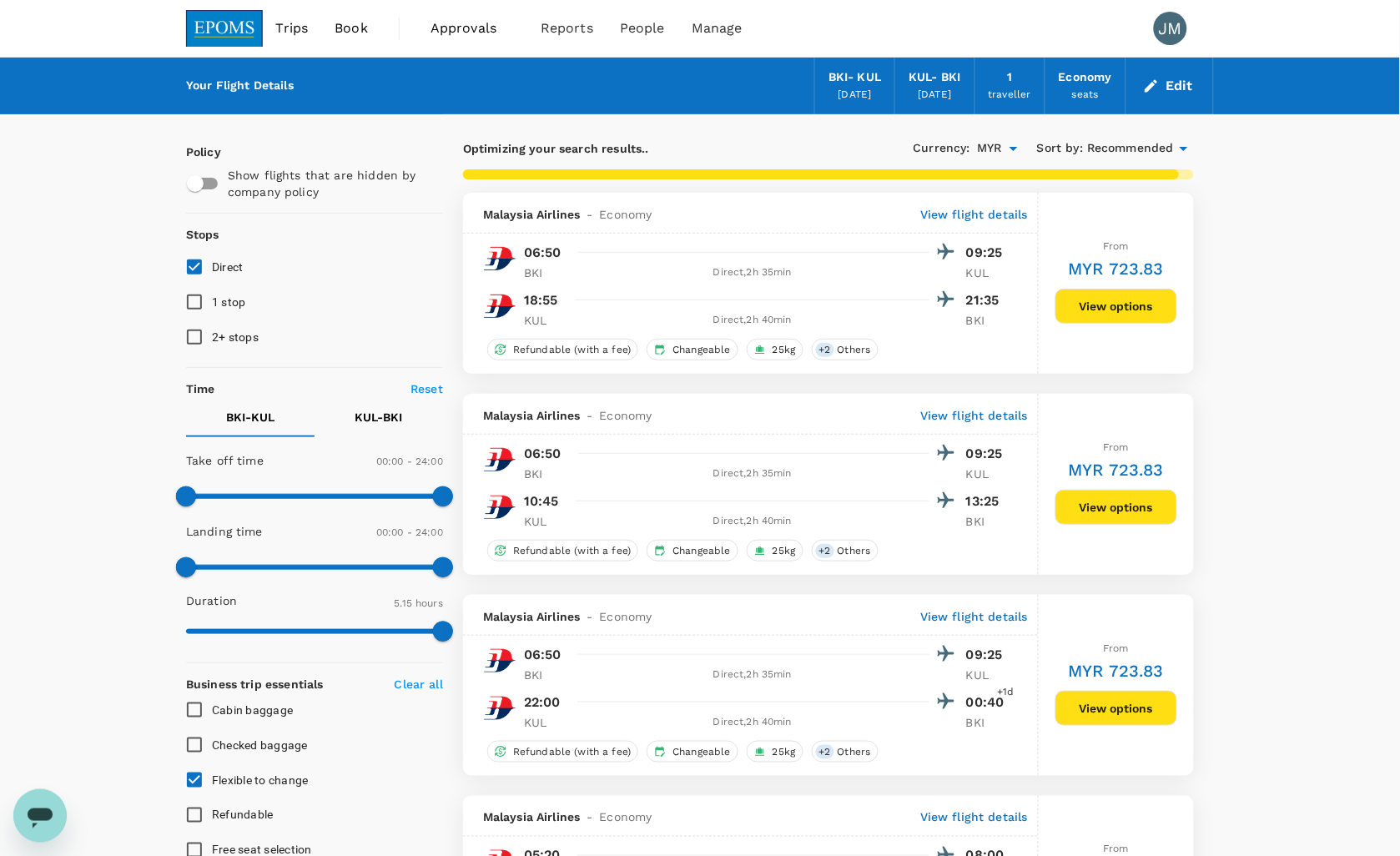
checkbox input "false"
